Goal: Find specific page/section: Find specific page/section

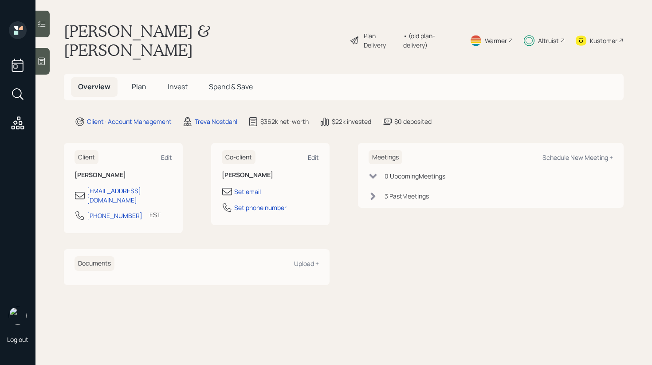
click at [46, 29] on div at bounding box center [42, 24] width 14 height 27
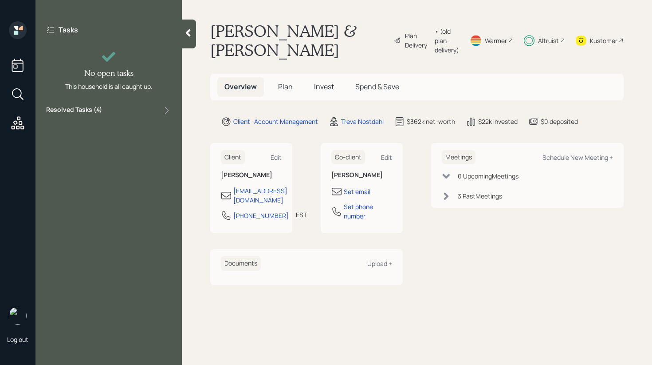
click at [154, 111] on div "Resolved Tasks ( 4 )" at bounding box center [108, 110] width 125 height 11
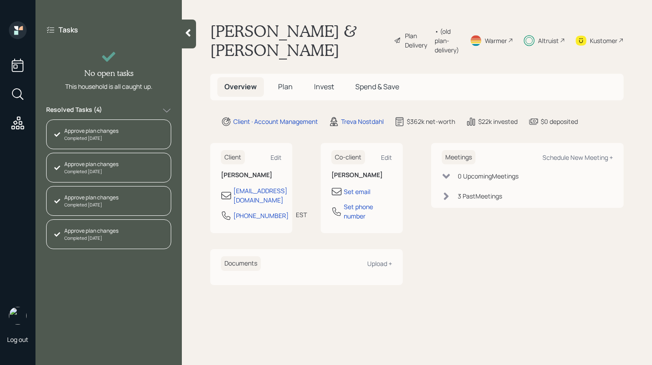
click at [154, 111] on div "Resolved Tasks ( 4 )" at bounding box center [108, 110] width 125 height 11
